Goal: Task Accomplishment & Management: Manage account settings

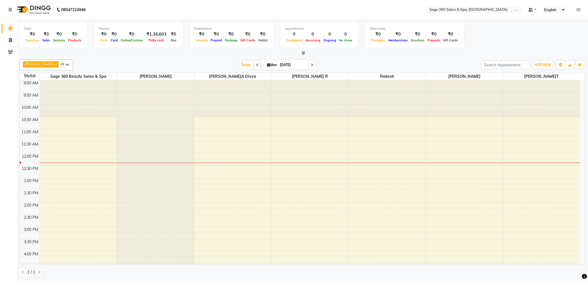
click at [309, 67] on span at bounding box center [312, 65] width 7 height 9
type input "02-09-2025"
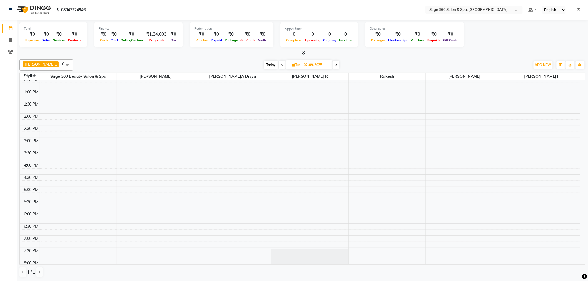
scroll to position [104, 0]
click at [64, 200] on div "9:00 AM 9:30 AM 10:00 AM 10:30 AM 11:00 AM 11:30 AM 12:00 PM 12:30 PM 1:00 PM 1…" at bounding box center [300, 135] width 560 height 317
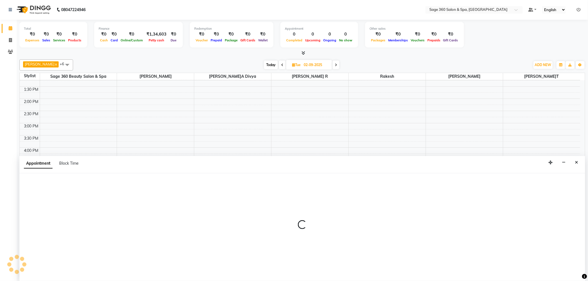
select select "68049"
select select "1080"
select select "tentative"
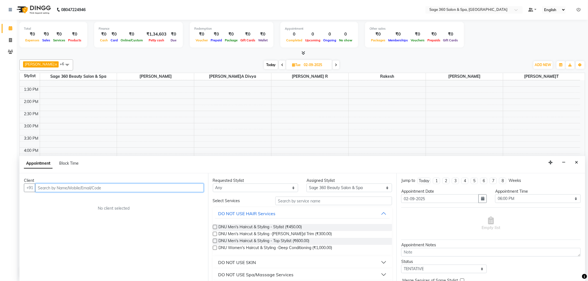
click at [52, 190] on input "text" at bounding box center [119, 188] width 168 height 9
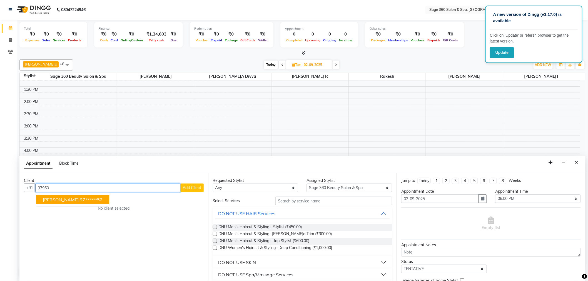
click at [60, 196] on button "[PERSON_NAME] 97******52" at bounding box center [72, 199] width 73 height 9
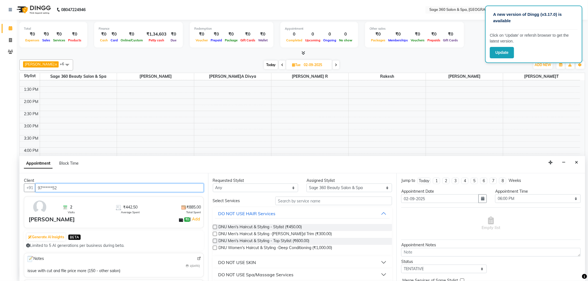
type input "97******52"
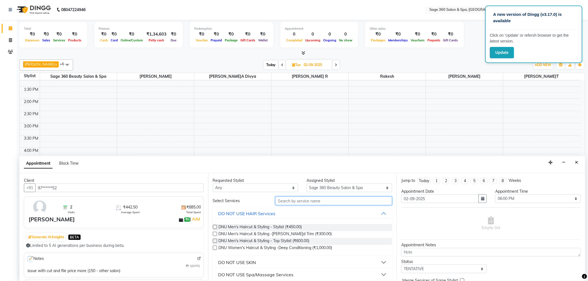
click at [310, 202] on input "text" at bounding box center [333, 201] width 117 height 9
click at [309, 202] on input "text" at bounding box center [333, 201] width 117 height 9
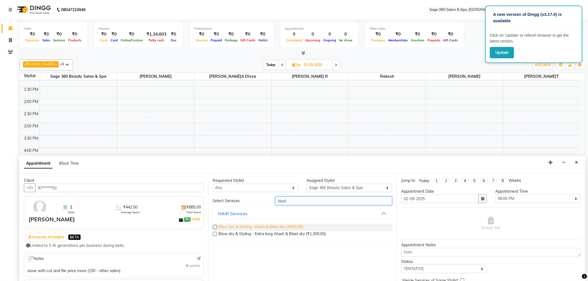
type input "blast"
click at [295, 229] on span "Blow Dry & Styling -Wash & Blast dry (₹500.00)" at bounding box center [261, 227] width 84 height 7
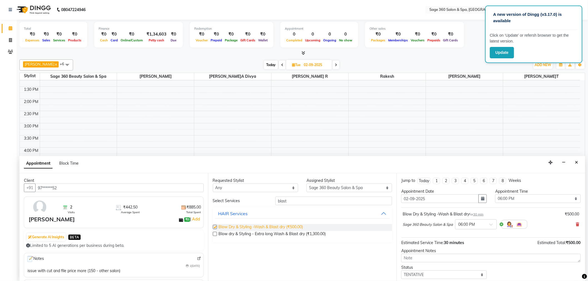
checkbox input "false"
click at [314, 203] on input "blast" at bounding box center [333, 201] width 117 height 9
type input "b"
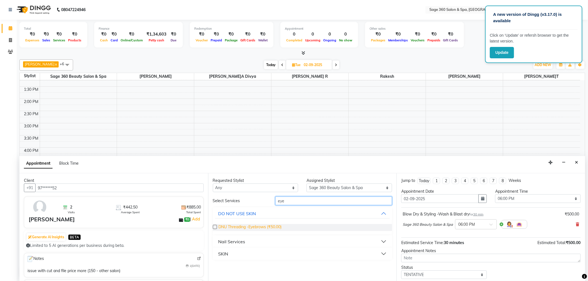
type input "eye"
click at [269, 229] on span "DNU Threading -Eyebrows (₹50.00)" at bounding box center [250, 227] width 63 height 7
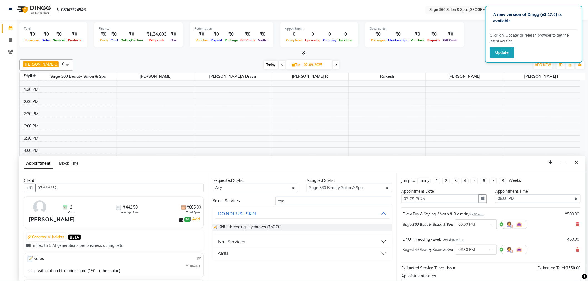
checkbox input "false"
click at [321, 199] on input "eye" at bounding box center [333, 201] width 117 height 9
type input "e"
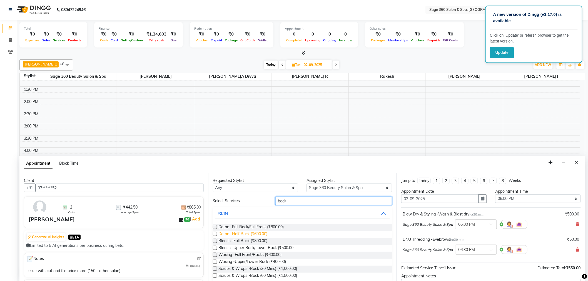
scroll to position [19, 0]
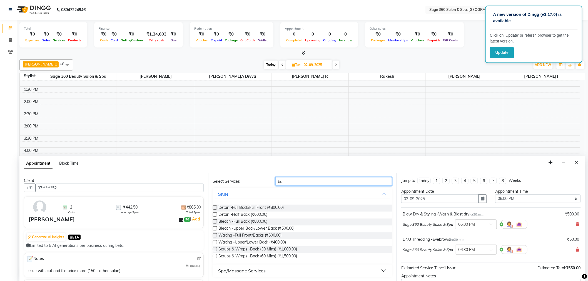
type input "b"
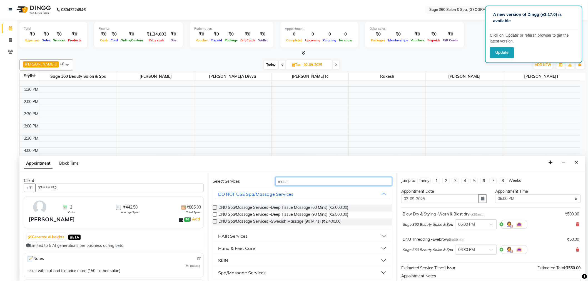
scroll to position [0, 0]
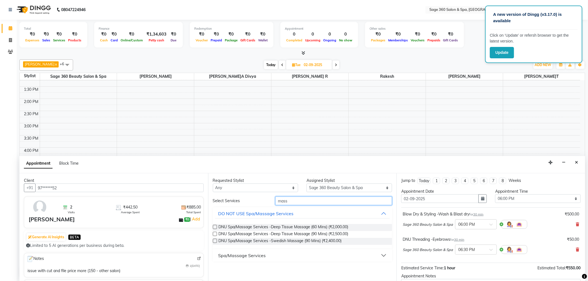
type input "mass"
click at [386, 257] on button "Spa/Massage Services" at bounding box center [302, 256] width 175 height 10
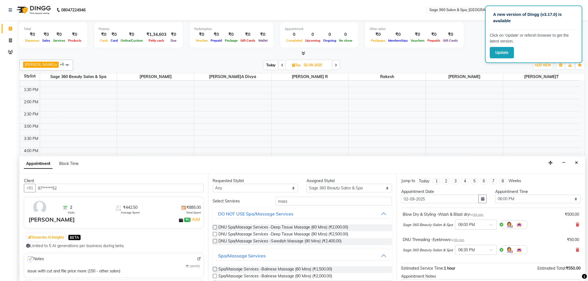
drag, startPoint x: 316, startPoint y: 196, endPoint x: 316, endPoint y: 200, distance: 3.9
click at [316, 199] on div "Requested Stylist Any[PERSON_NAME]i[PERSON_NAME][PERSON_NAME]a r[PERSON_NAME]e …" at bounding box center [302, 228] width 189 height 108
click at [316, 200] on input "mass" at bounding box center [333, 201] width 117 height 9
type input "m"
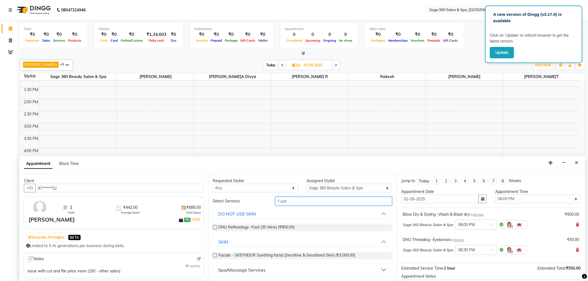
scroll to position [0, 0]
click at [385, 269] on button "Spa/Massage Services" at bounding box center [302, 270] width 175 height 10
click at [321, 202] on input "f oot" at bounding box center [333, 201] width 117 height 9
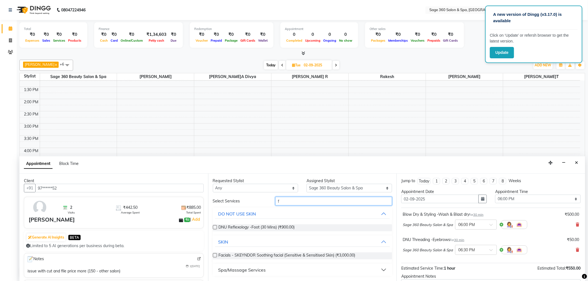
type input "f"
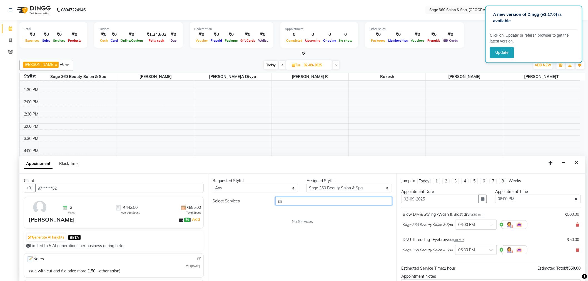
type input "s"
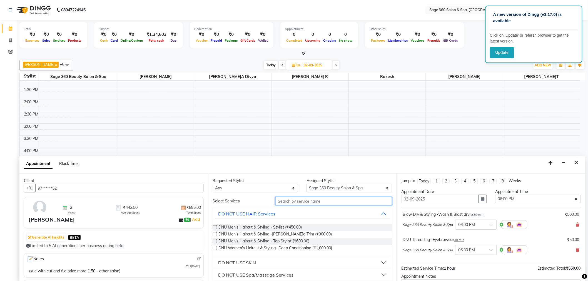
click at [305, 201] on input "text" at bounding box center [333, 201] width 117 height 9
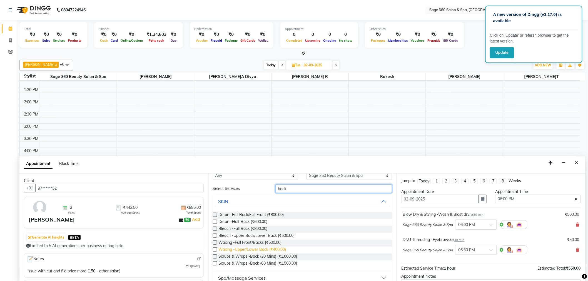
scroll to position [19, 0]
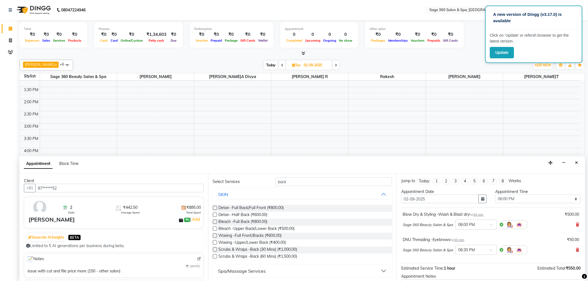
click at [379, 274] on button "Spa/Massage Services" at bounding box center [302, 271] width 175 height 10
click at [380, 271] on button "Spa/Massage Services" at bounding box center [302, 271] width 175 height 10
click at [320, 181] on input "back" at bounding box center [333, 181] width 117 height 9
type input "b"
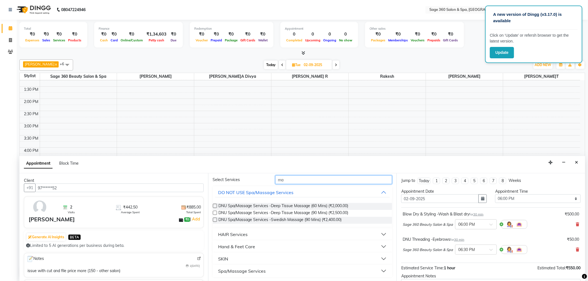
scroll to position [21, 0]
click at [378, 270] on button "Spa/Massage Services" at bounding box center [302, 271] width 175 height 10
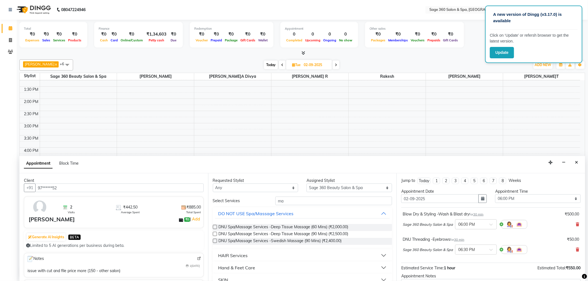
scroll to position [0, 0]
click at [313, 201] on input "ma" at bounding box center [333, 201] width 117 height 9
type input "m"
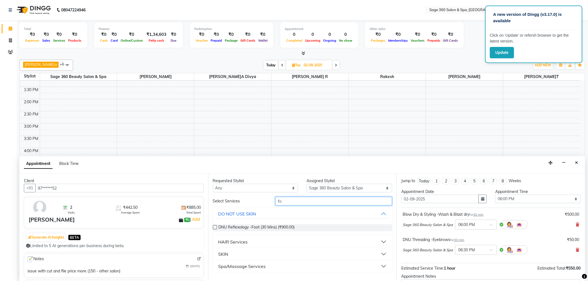
scroll to position [0, 0]
type input "fo"
click at [386, 264] on button "Spa/Massage Services" at bounding box center [302, 266] width 175 height 10
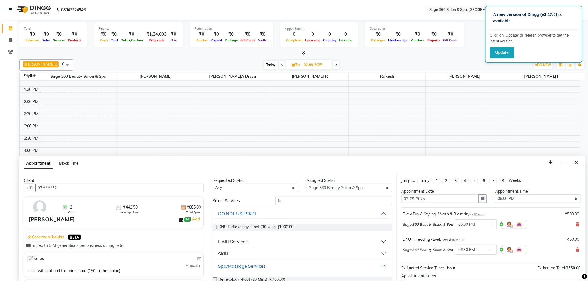
scroll to position [18, 0]
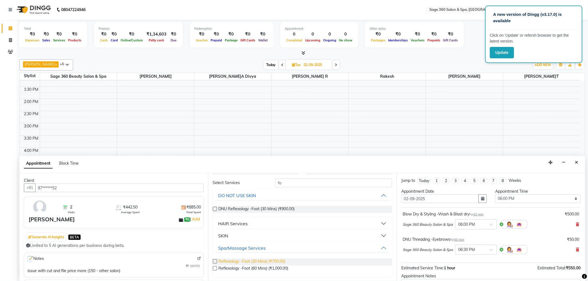
click at [236, 261] on span "Reflexology -Foot (30 Mins) (₹700.00)" at bounding box center [252, 262] width 67 height 7
checkbox input "false"
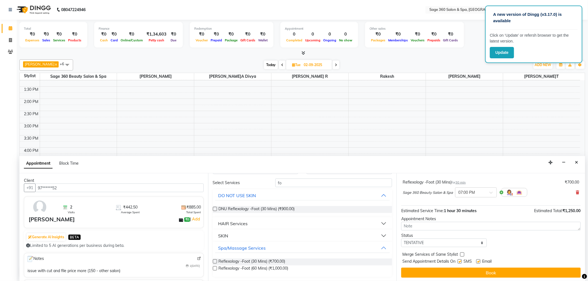
scroll to position [84, 0]
click at [478, 260] on label at bounding box center [478, 260] width 4 height 4
click at [478, 260] on input "checkbox" at bounding box center [478, 261] width 4 height 4
checkbox input "false"
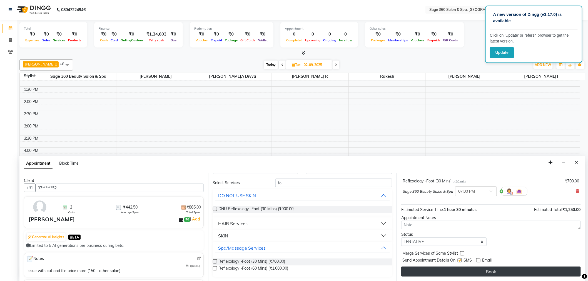
click at [485, 270] on button "Book" at bounding box center [490, 272] width 179 height 10
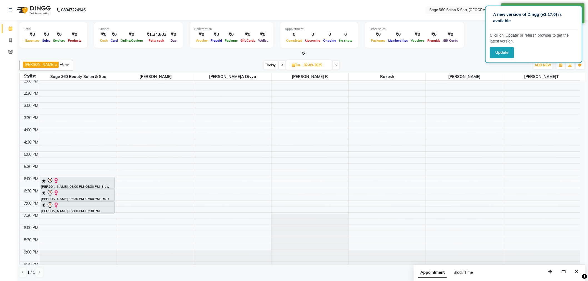
scroll to position [134, 0]
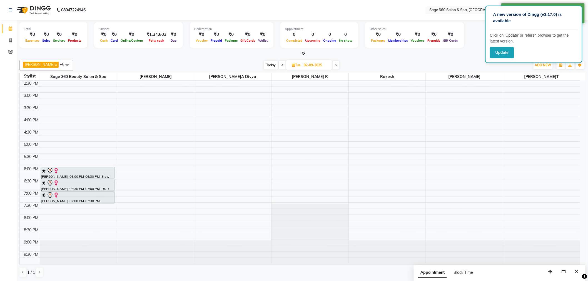
click at [471, 57] on div "Ali x [PERSON_NAME] x [PERSON_NAME] r x [PERSON_NAME] x [PERSON_NAME] 360 Beaut…" at bounding box center [302, 168] width 566 height 222
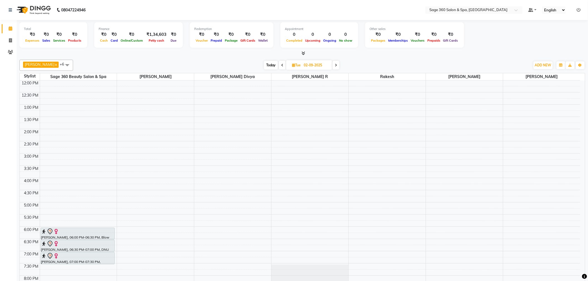
click at [279, 64] on span at bounding box center [282, 65] width 7 height 9
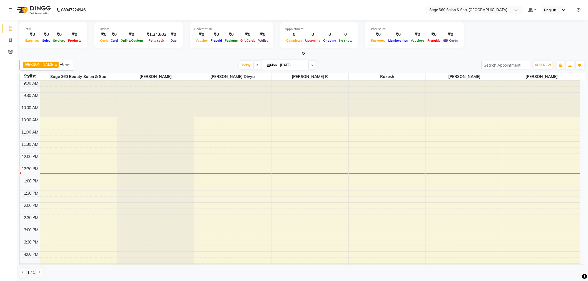
click at [256, 66] on icon at bounding box center [257, 65] width 2 height 3
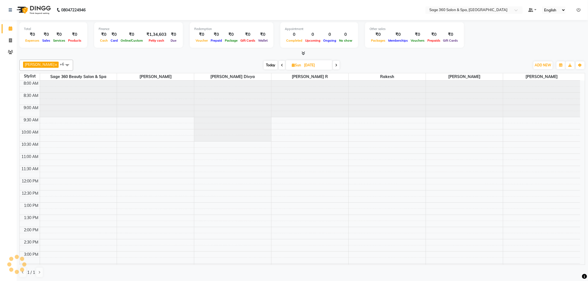
scroll to position [99, 0]
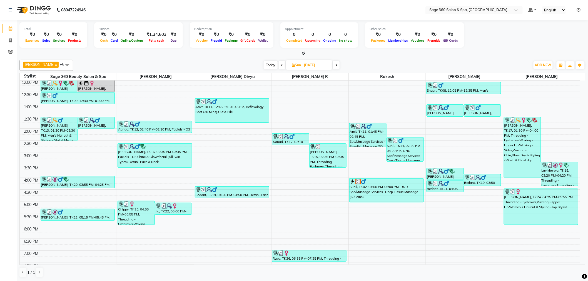
click at [335, 64] on icon at bounding box center [336, 65] width 2 height 3
type input "[DATE]"
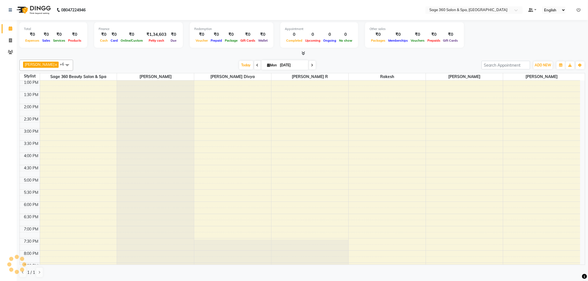
scroll to position [74, 0]
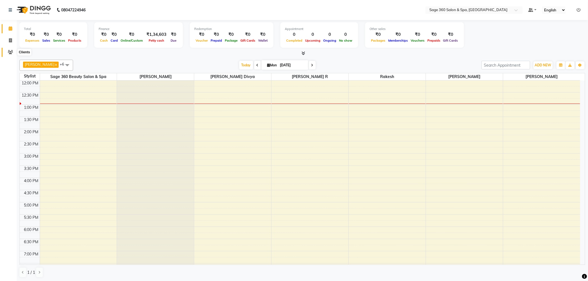
click at [8, 53] on icon at bounding box center [10, 52] width 5 height 4
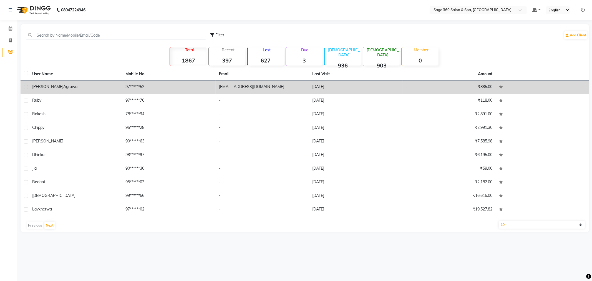
click at [121, 89] on td "Swasti Agrawal" at bounding box center [76, 88] width 94 height 14
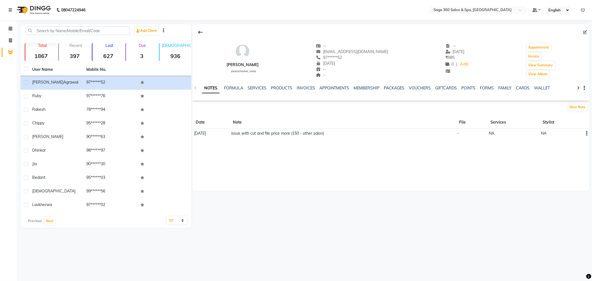
click at [260, 85] on div "NOTES FORMULA SERVICES PRODUCTS INVOICES APPOINTMENTS MEMBERSHIP PACKAGES VOUCH…" at bounding box center [390, 88] width 397 height 19
click at [260, 88] on link "SERVICES" at bounding box center [257, 88] width 19 height 5
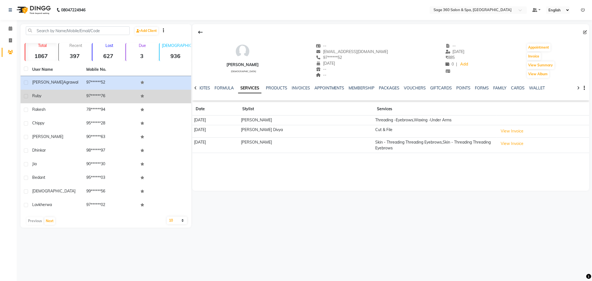
click at [37, 98] on div "Ruby" at bounding box center [55, 96] width 47 height 6
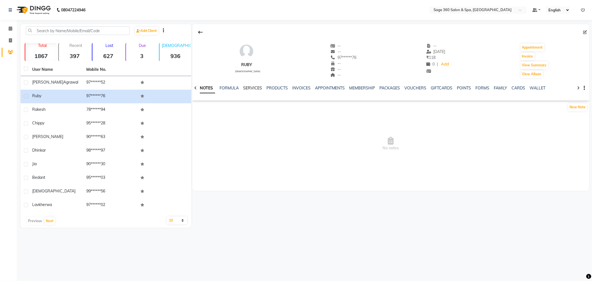
click at [250, 89] on link "SERVICES" at bounding box center [252, 88] width 19 height 5
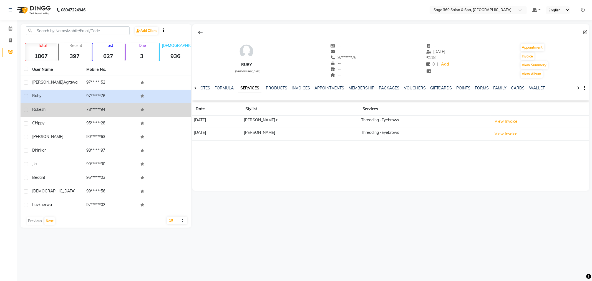
click at [76, 114] on td "rakesh" at bounding box center [56, 110] width 54 height 14
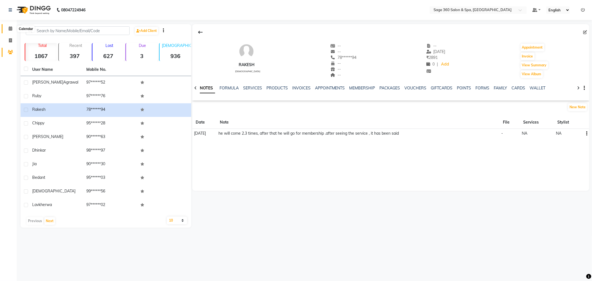
click at [10, 29] on icon at bounding box center [11, 28] width 4 height 4
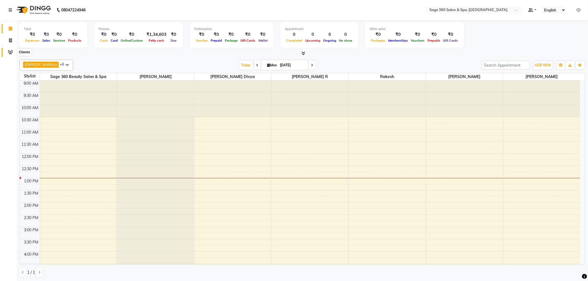
click at [7, 54] on span at bounding box center [11, 52] width 10 height 6
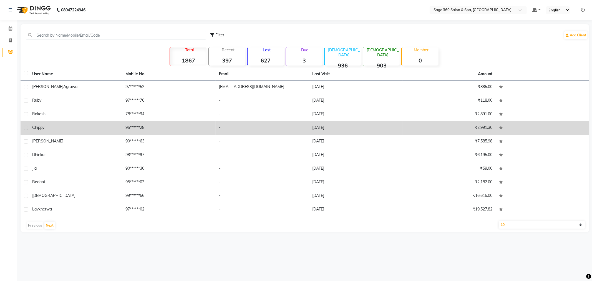
click at [192, 129] on td "95******28" at bounding box center [169, 128] width 94 height 14
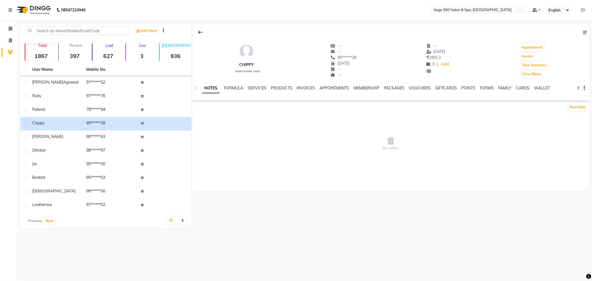
click at [254, 84] on div "NOTES FORMULA SERVICES PRODUCTS INVOICES APPOINTMENTS MEMBERSHIP PACKAGES VOUCH…" at bounding box center [390, 88] width 397 height 19
click at [256, 87] on link "SERVICES" at bounding box center [257, 88] width 19 height 5
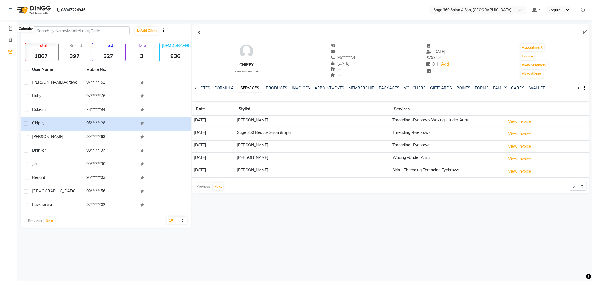
click at [9, 28] on icon at bounding box center [11, 28] width 4 height 4
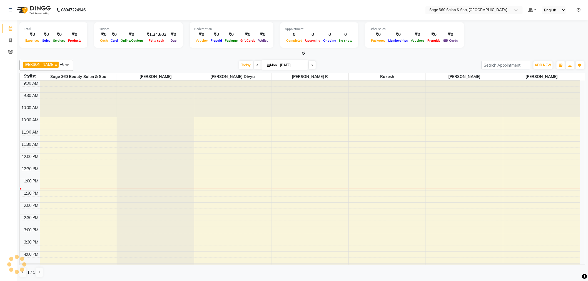
scroll to position [0, 0]
